Goal: Information Seeking & Learning: Find specific fact

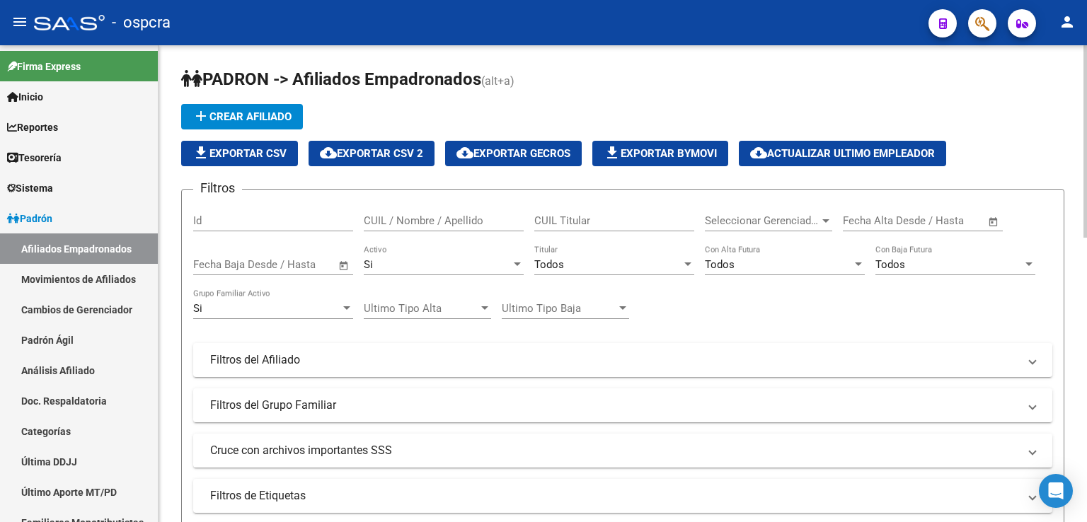
click at [433, 221] on input "CUIL / Nombre / Apellido" at bounding box center [444, 220] width 160 height 13
click at [474, 219] on input "CUIL / Nombre / Apellido" at bounding box center [444, 220] width 160 height 13
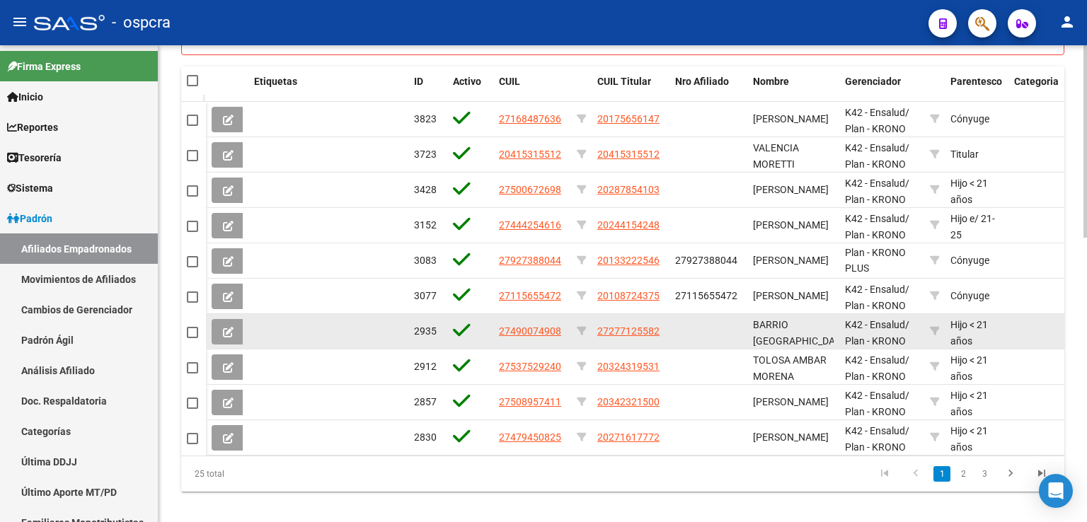
scroll to position [703, 0]
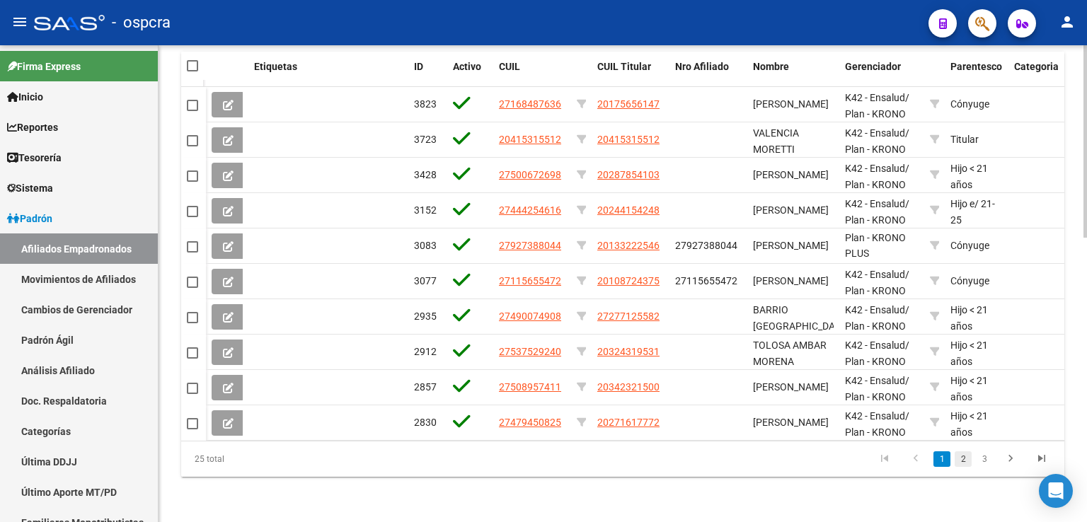
type input "more"
click at [967, 459] on link "2" at bounding box center [963, 459] width 17 height 16
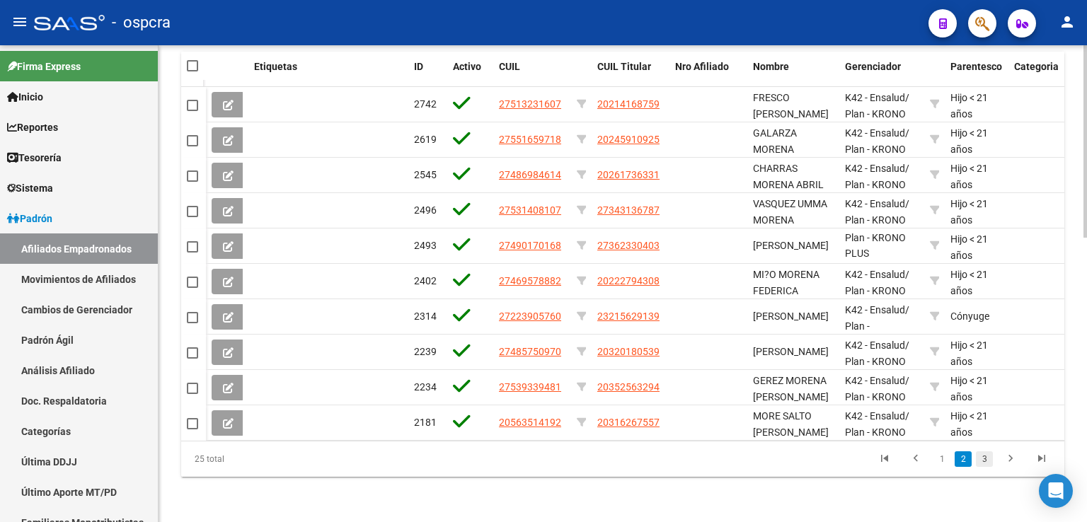
click at [986, 459] on link "3" at bounding box center [984, 459] width 17 height 16
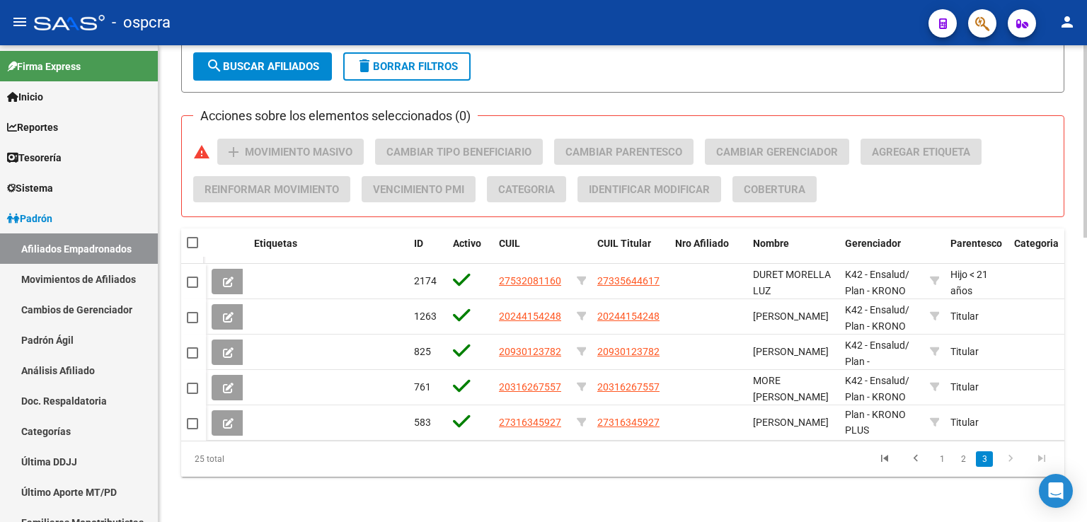
scroll to position [526, 0]
click at [967, 453] on link "2" at bounding box center [963, 459] width 17 height 16
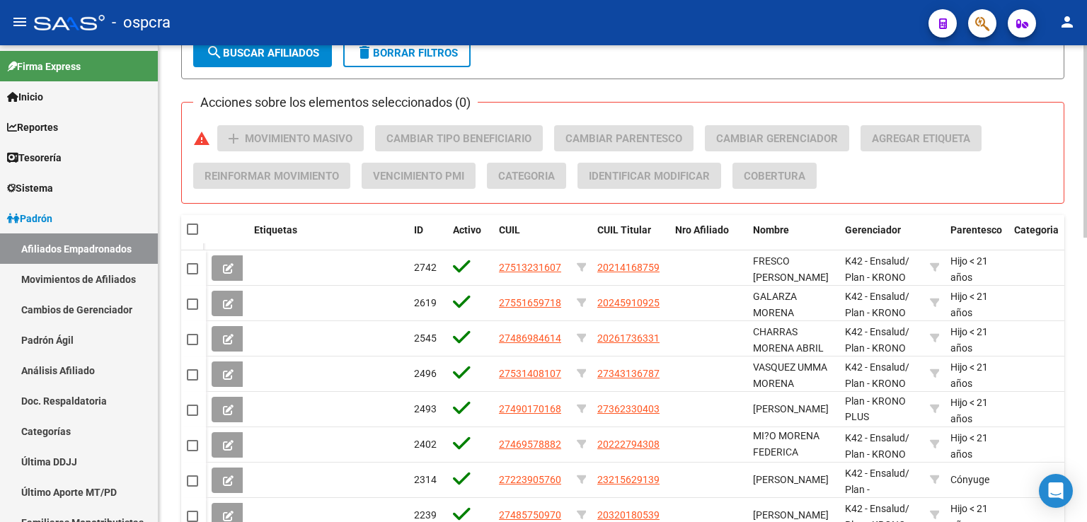
scroll to position [703, 0]
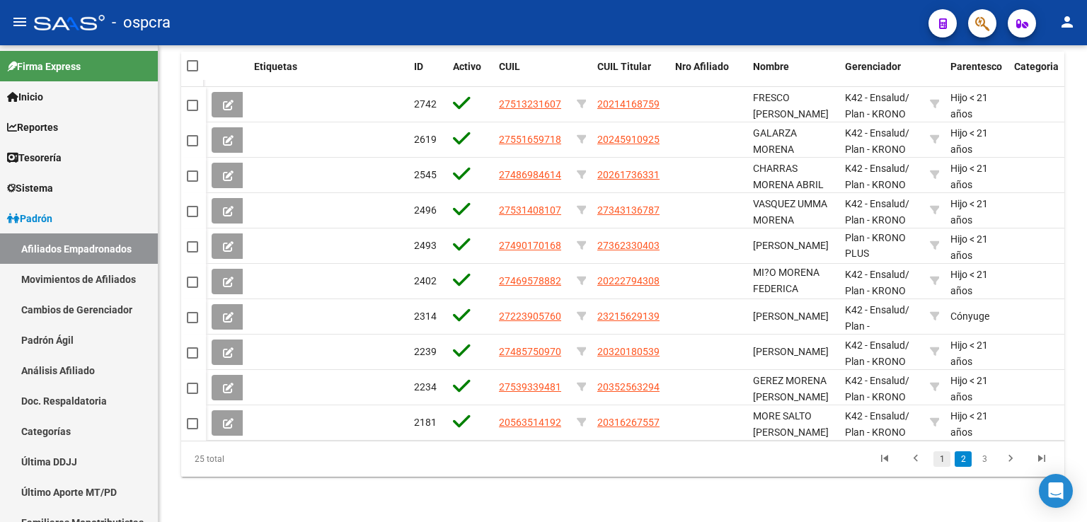
click at [940, 459] on link "1" at bounding box center [941, 459] width 17 height 16
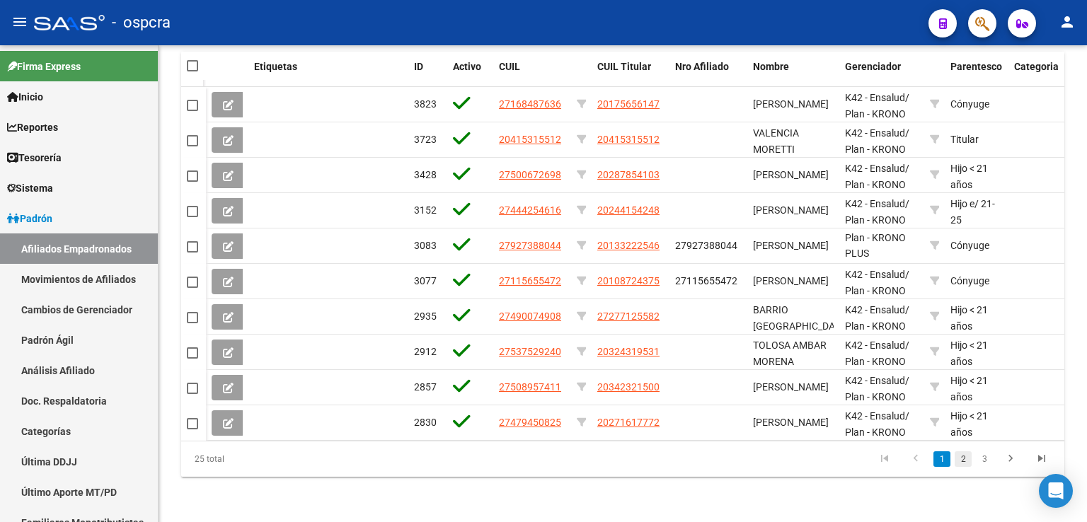
click at [965, 462] on link "2" at bounding box center [963, 459] width 17 height 16
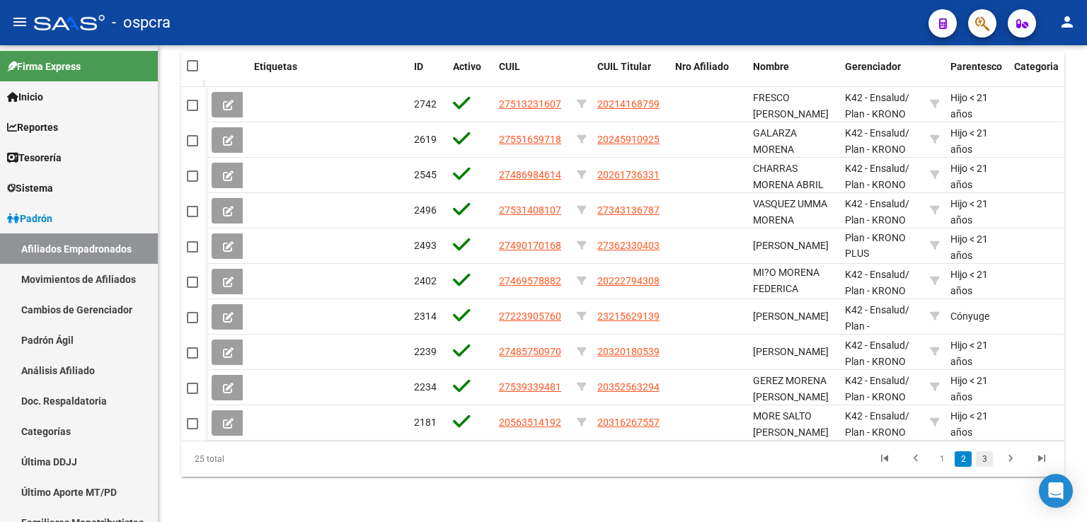
click at [984, 462] on link "3" at bounding box center [984, 459] width 17 height 16
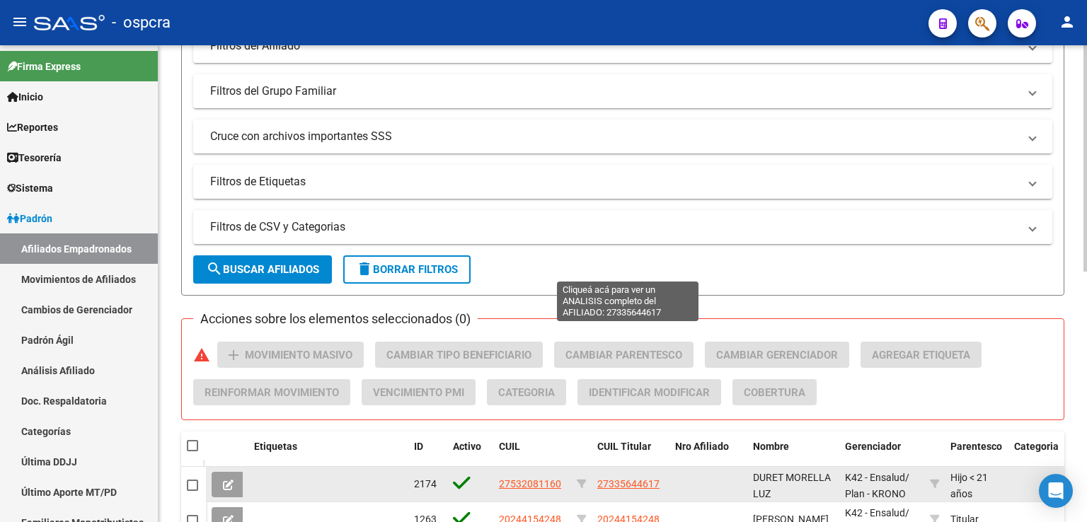
scroll to position [0, 0]
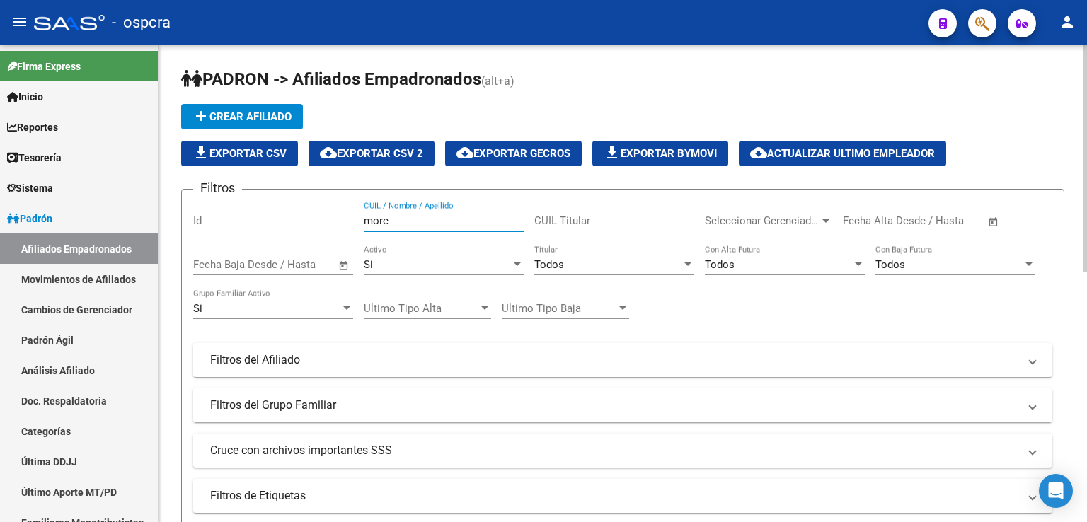
drag, startPoint x: 422, startPoint y: 221, endPoint x: 173, endPoint y: 203, distance: 249.0
click at [691, 263] on div at bounding box center [687, 265] width 7 height 4
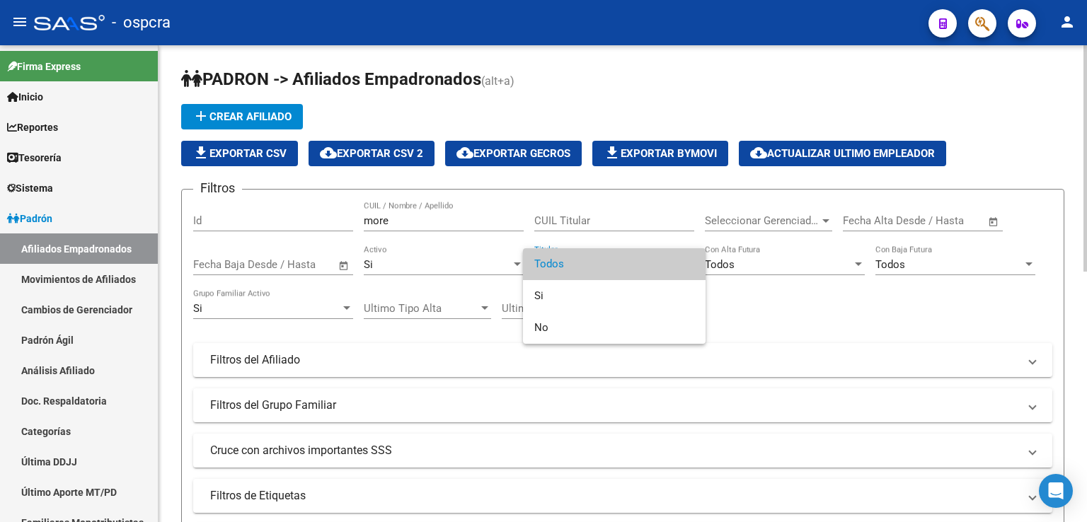
click at [691, 262] on span "Todos" at bounding box center [614, 264] width 160 height 32
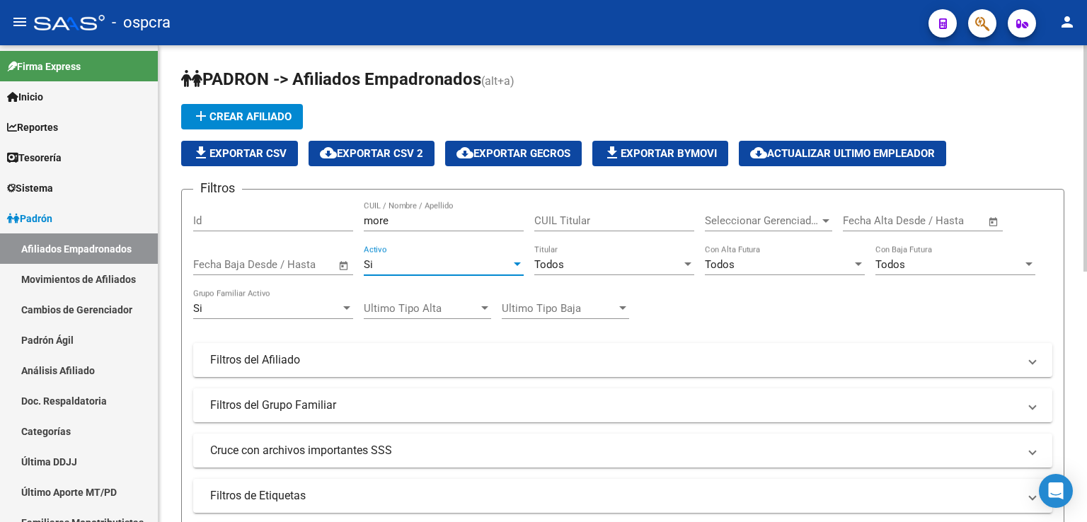
click at [515, 263] on div at bounding box center [517, 265] width 7 height 4
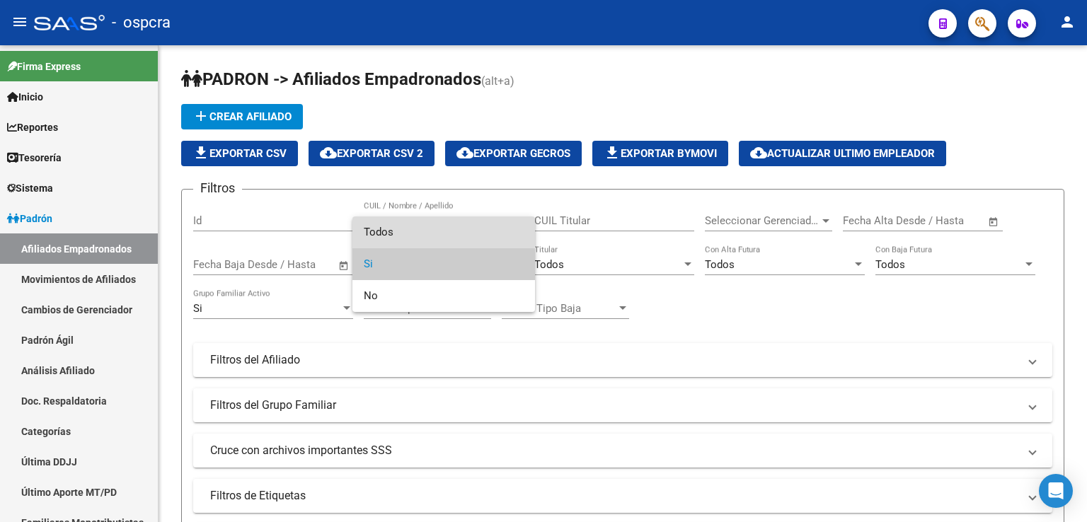
click at [377, 230] on span "Todos" at bounding box center [444, 233] width 160 height 32
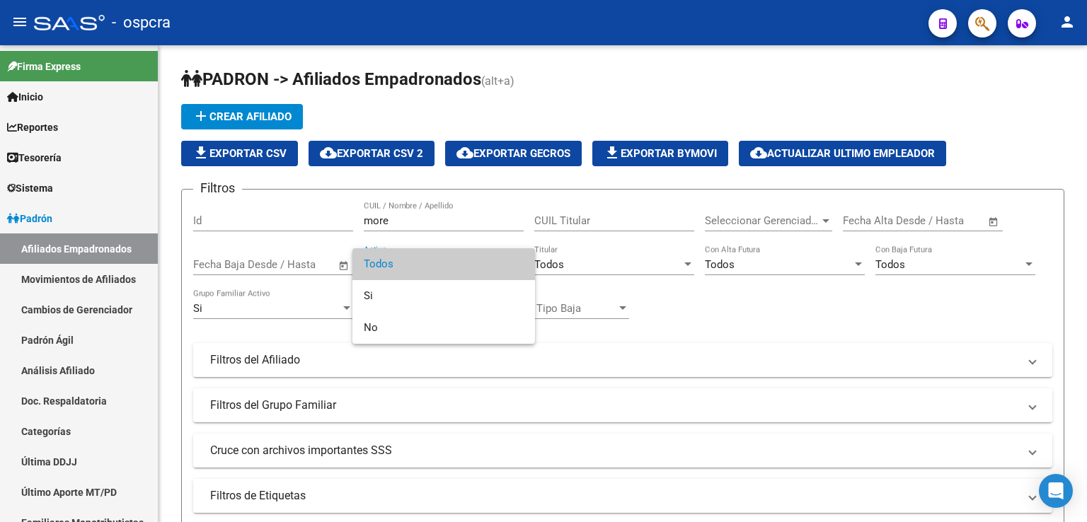
click at [591, 372] on div at bounding box center [543, 261] width 1087 height 522
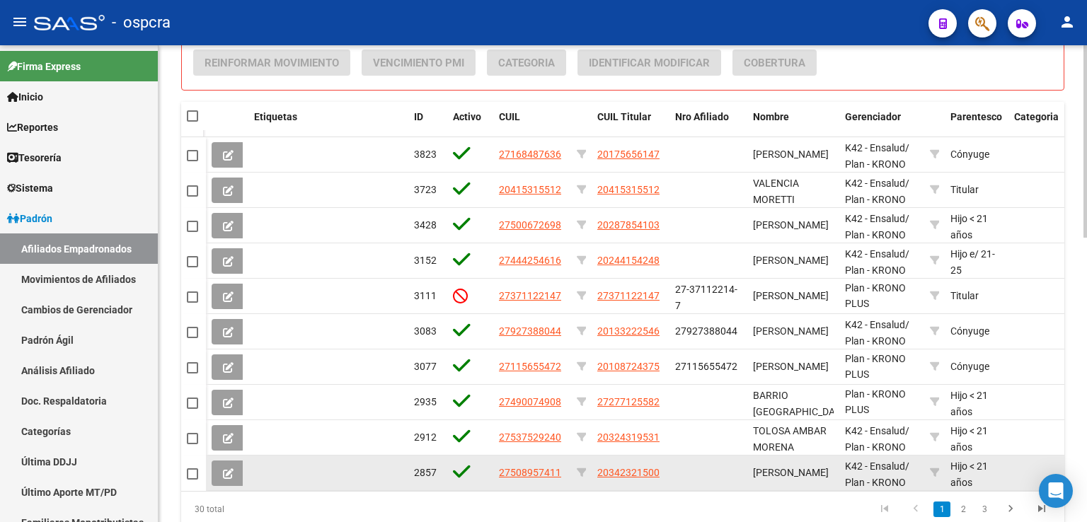
scroll to position [703, 0]
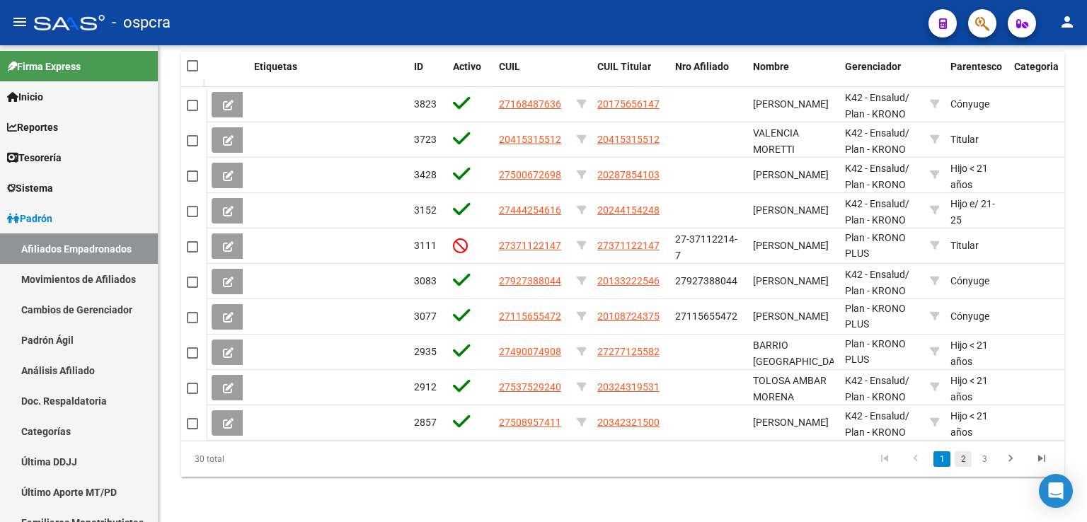
click at [966, 460] on link "2" at bounding box center [963, 459] width 17 height 16
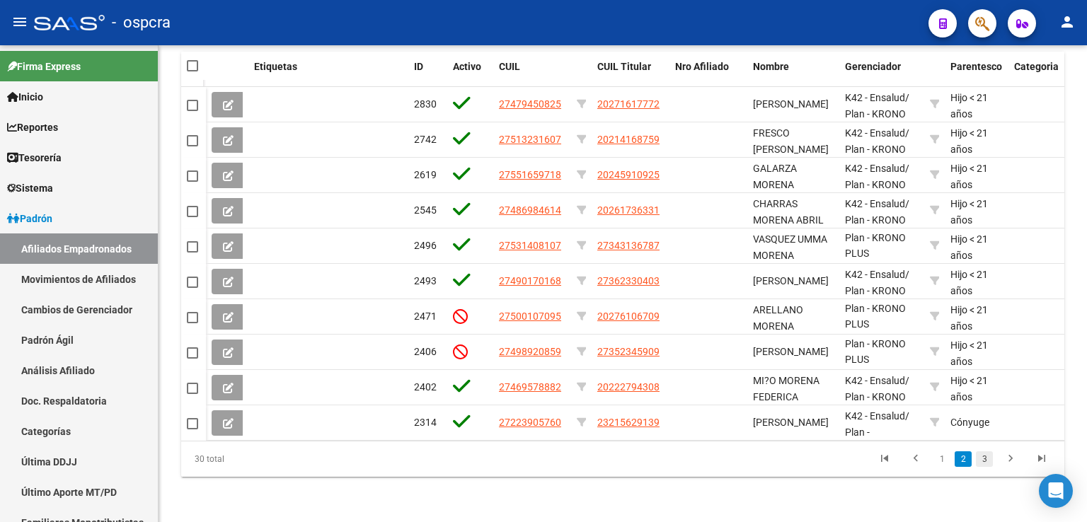
click at [982, 459] on link "3" at bounding box center [984, 459] width 17 height 16
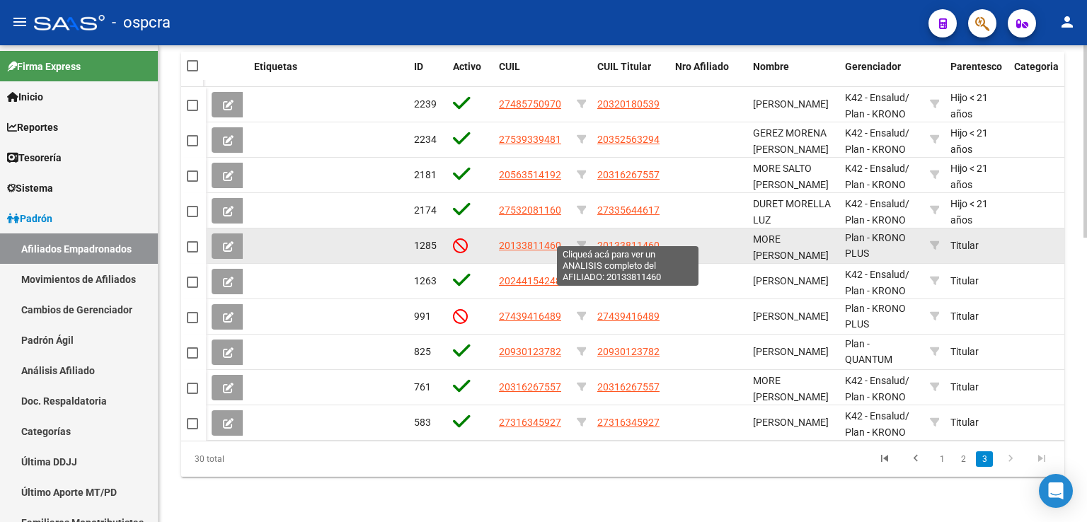
click at [626, 240] on span "20133811460" at bounding box center [628, 245] width 62 height 11
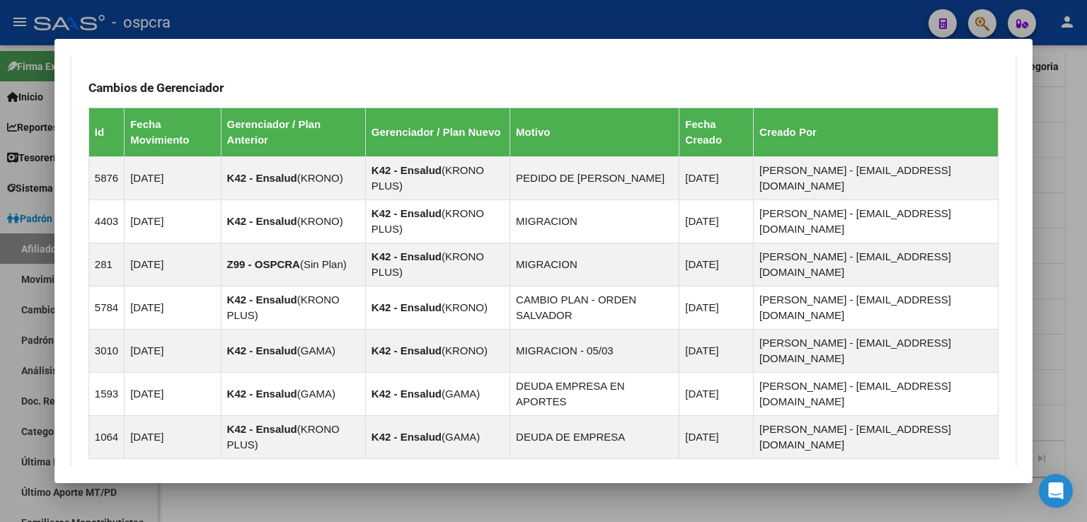
scroll to position [1018, 0]
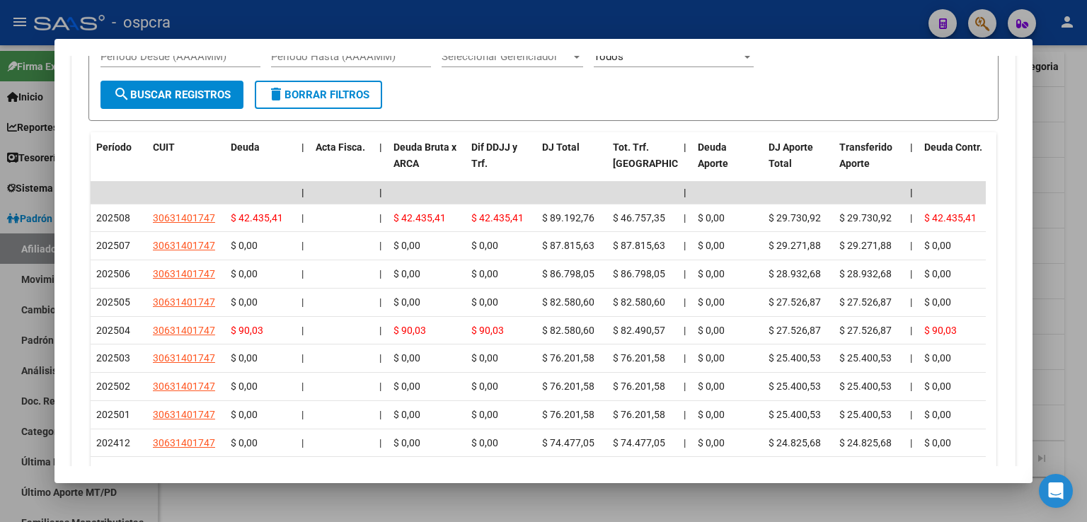
scroll to position [1707, 0]
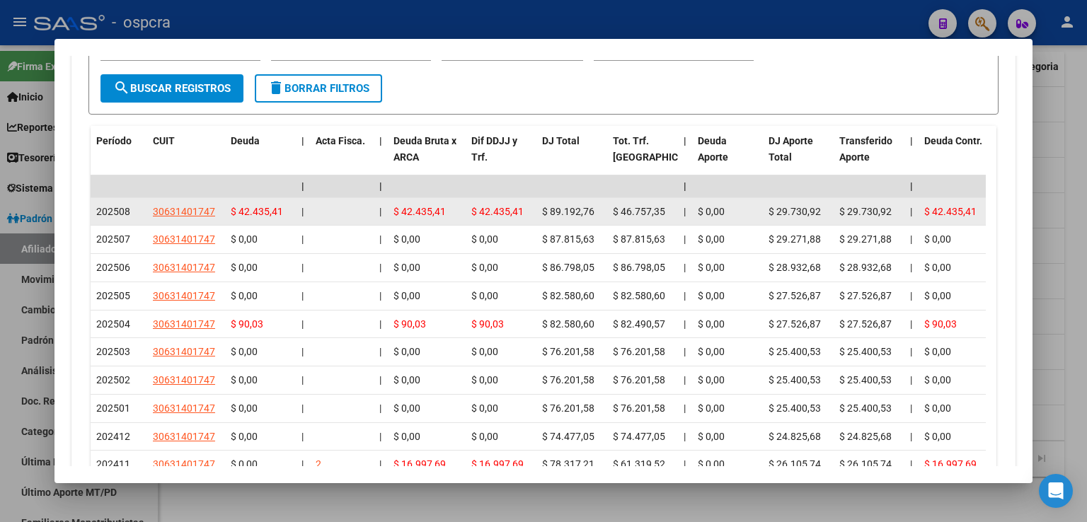
click at [208, 206] on span "30631401747" at bounding box center [184, 211] width 62 height 11
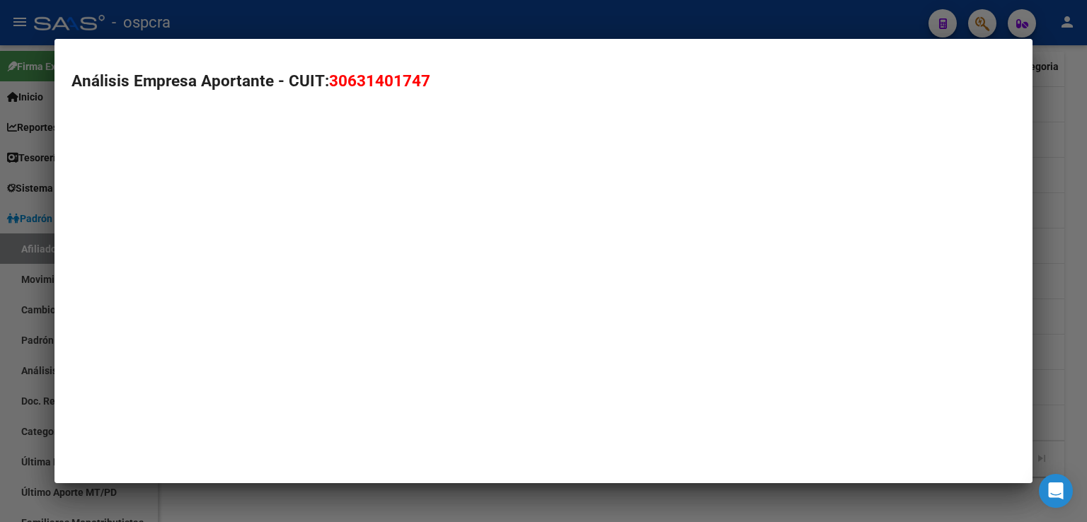
type textarea "30631401747"
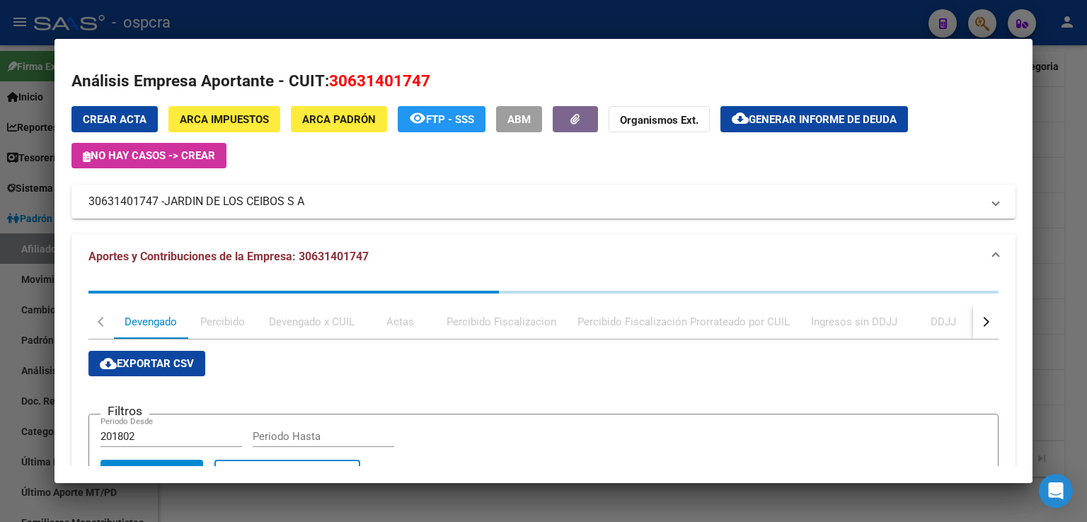
click at [1062, 108] on div at bounding box center [543, 261] width 1087 height 522
click at [1062, 109] on div at bounding box center [543, 261] width 1087 height 522
